Goal: Find specific page/section

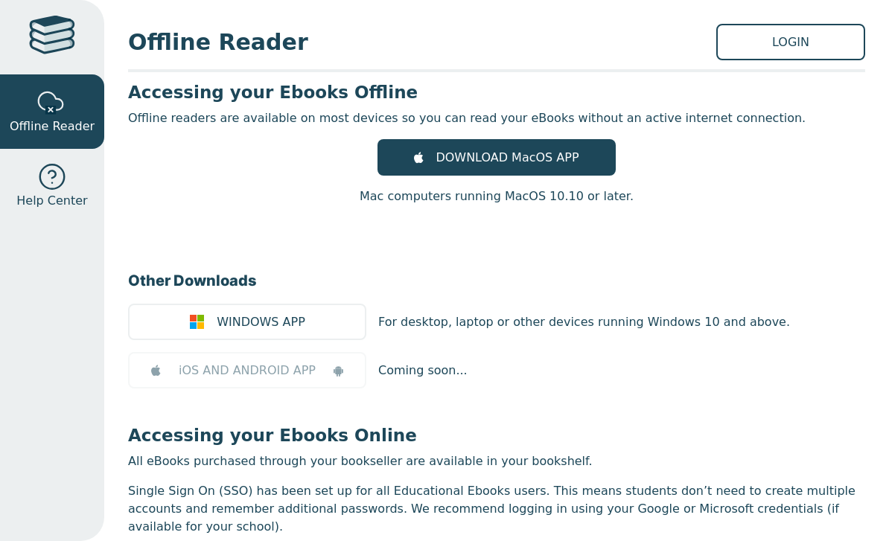
click at [48, 28] on div at bounding box center [52, 37] width 46 height 43
click at [52, 55] on div at bounding box center [52, 37] width 46 height 43
click at [43, 206] on span "Help Center" at bounding box center [51, 201] width 71 height 18
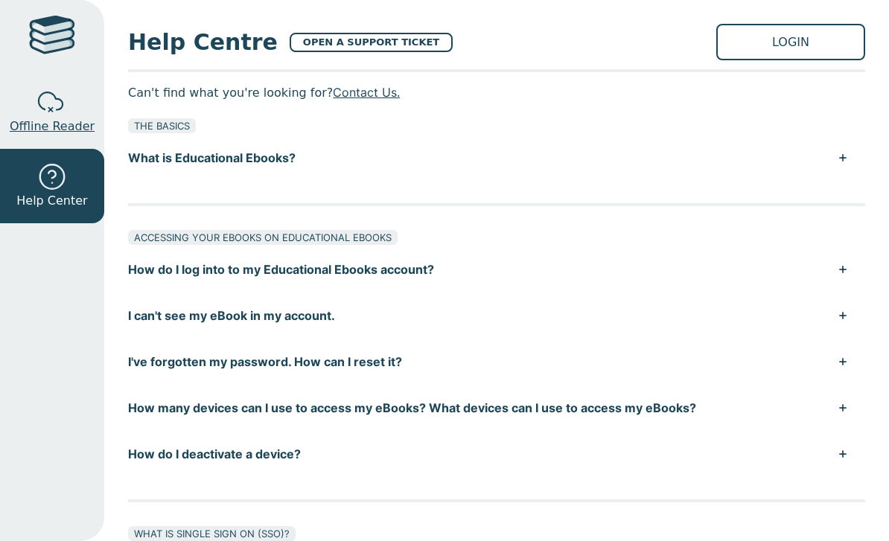
click at [54, 124] on span "Offline Reader" at bounding box center [52, 127] width 85 height 18
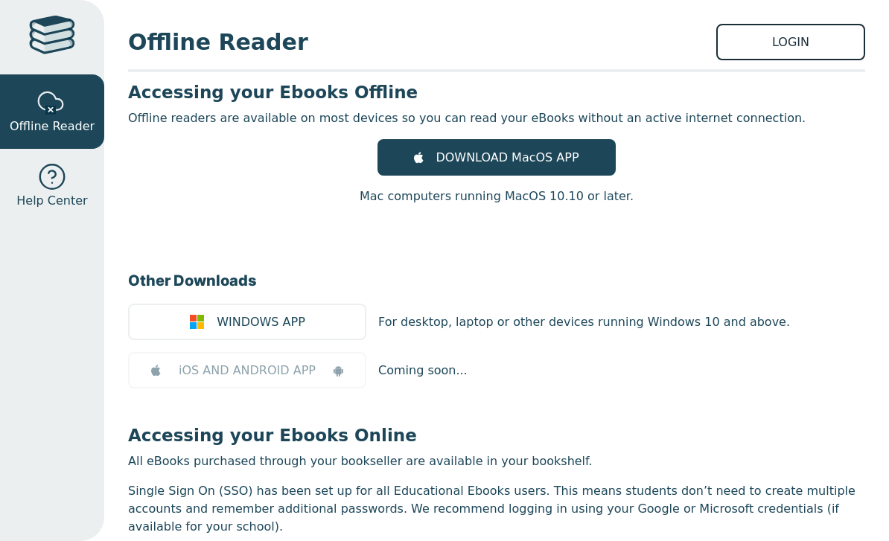
click at [765, 25] on link "LOGIN" at bounding box center [790, 42] width 149 height 36
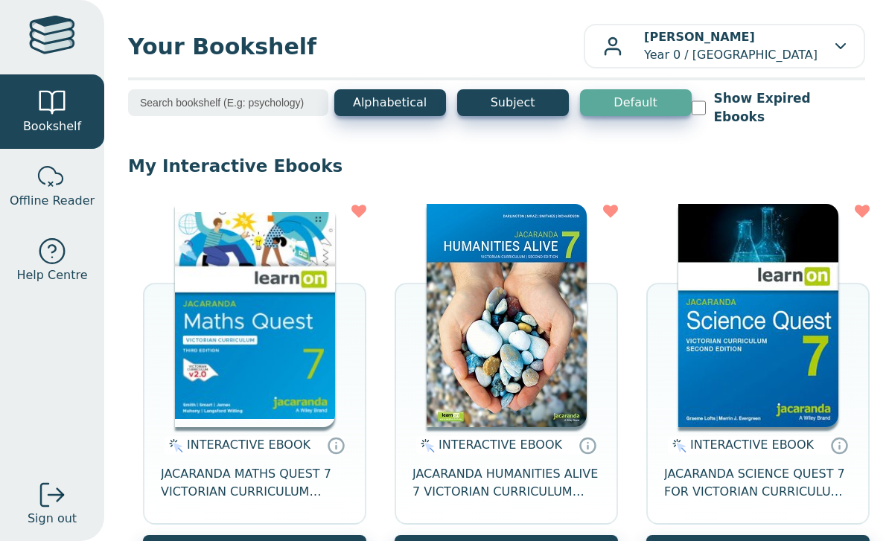
click at [270, 333] on img at bounding box center [255, 315] width 160 height 223
